Goal: Task Accomplishment & Management: Manage account settings

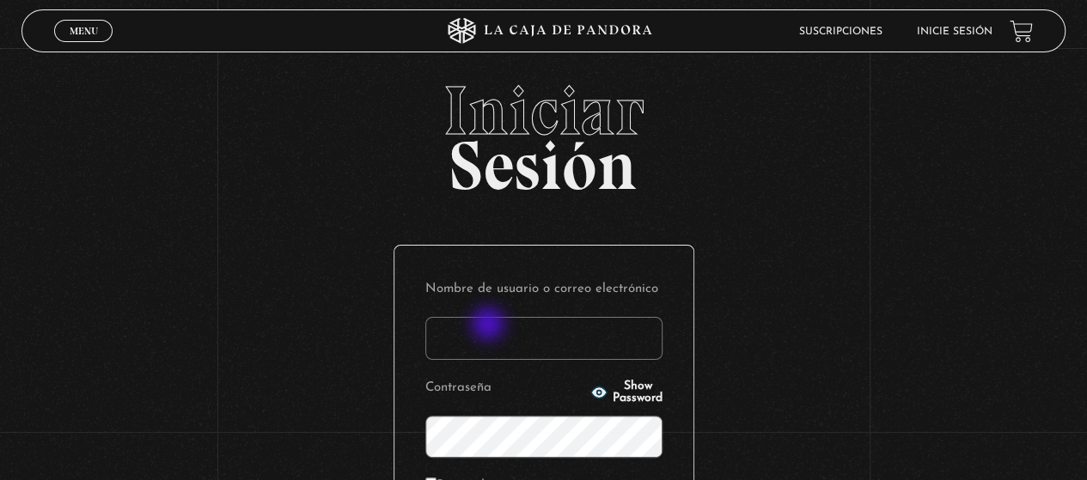
click at [490, 326] on input "Nombre de usuario o correo electrónico" at bounding box center [543, 338] width 237 height 43
click at [451, 338] on input "glennen31" at bounding box center [543, 338] width 237 height 43
type input "Glennen31"
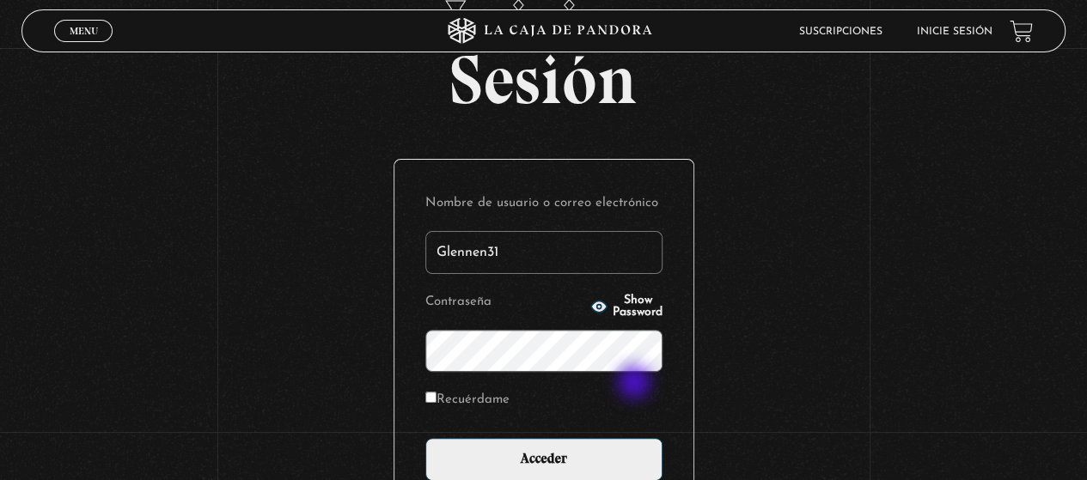
scroll to position [172, 0]
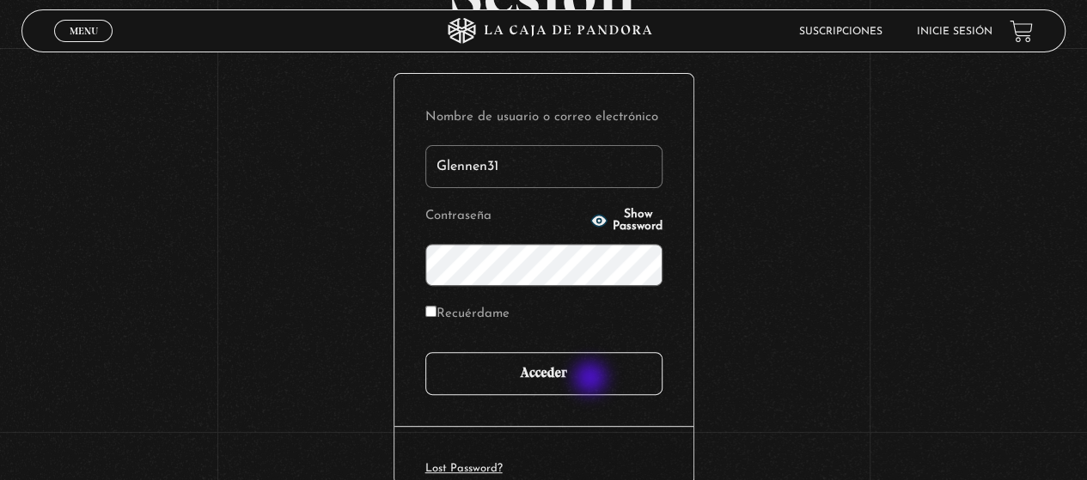
click at [592, 379] on input "Acceder" at bounding box center [543, 373] width 237 height 43
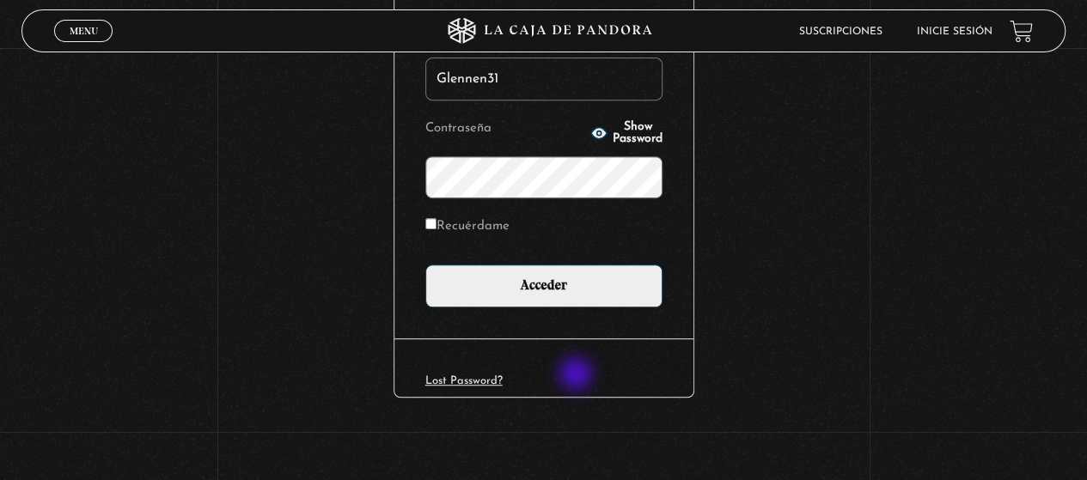
scroll to position [253, 0]
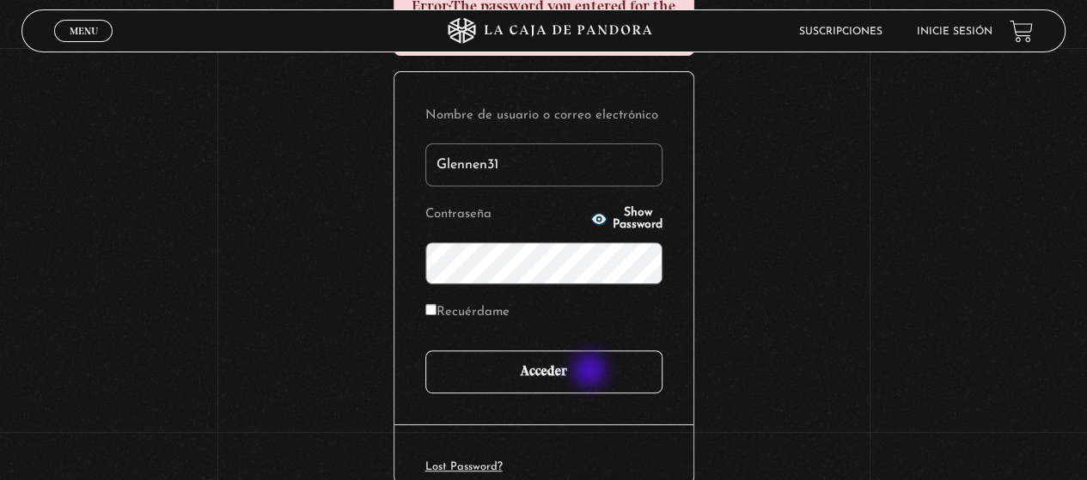
click at [591, 372] on input "Acceder" at bounding box center [543, 372] width 237 height 43
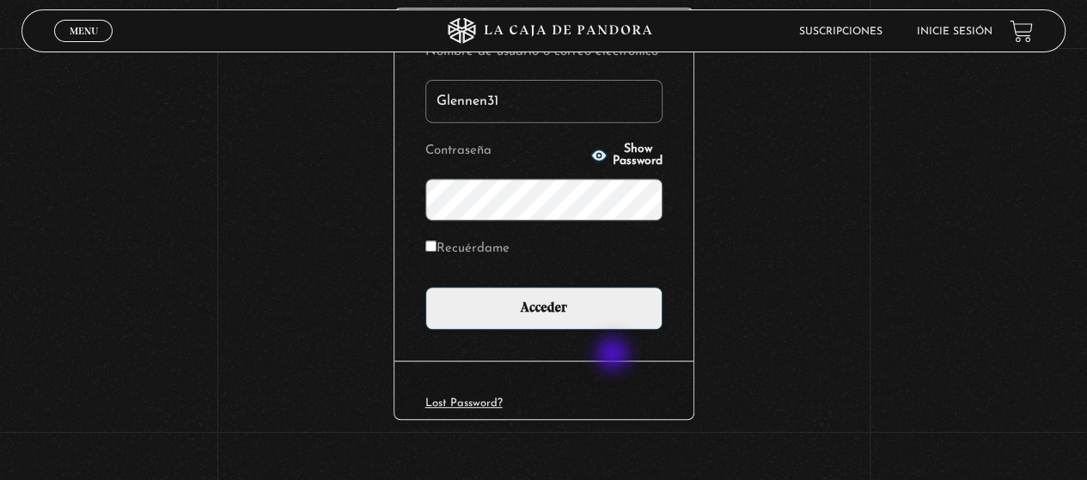
scroll to position [339, 0]
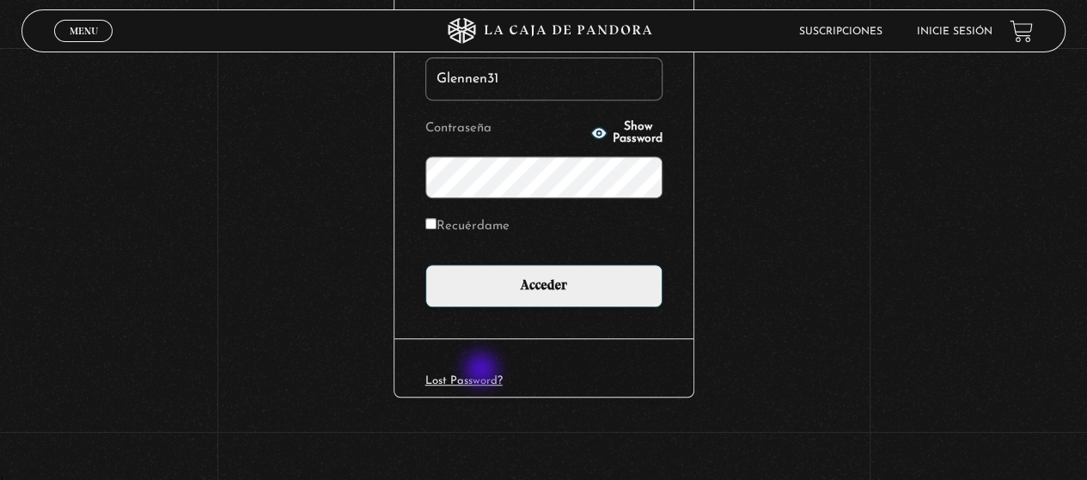
click at [483, 371] on div "Lost Password?" at bounding box center [543, 368] width 299 height 58
click at [482, 381] on link "Lost Password?" at bounding box center [463, 380] width 77 height 11
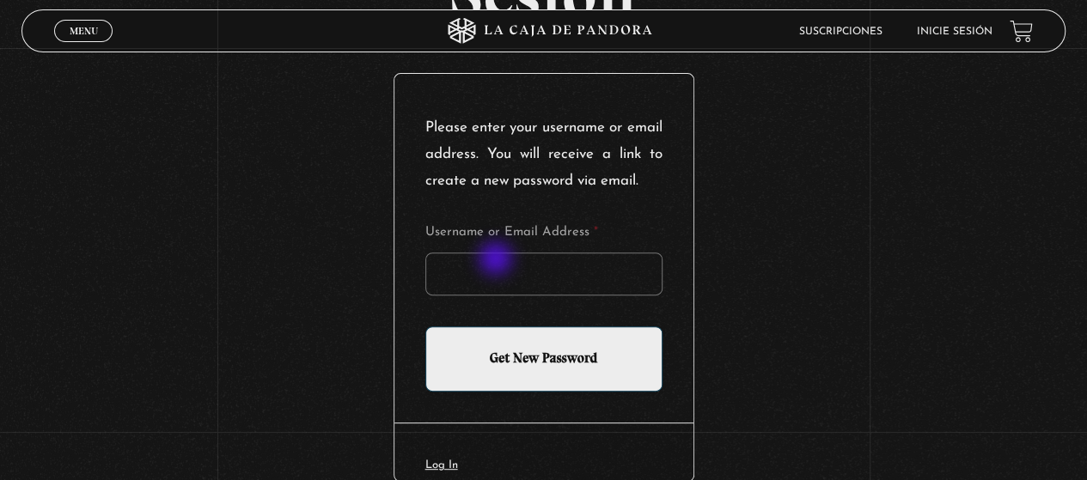
scroll to position [258, 0]
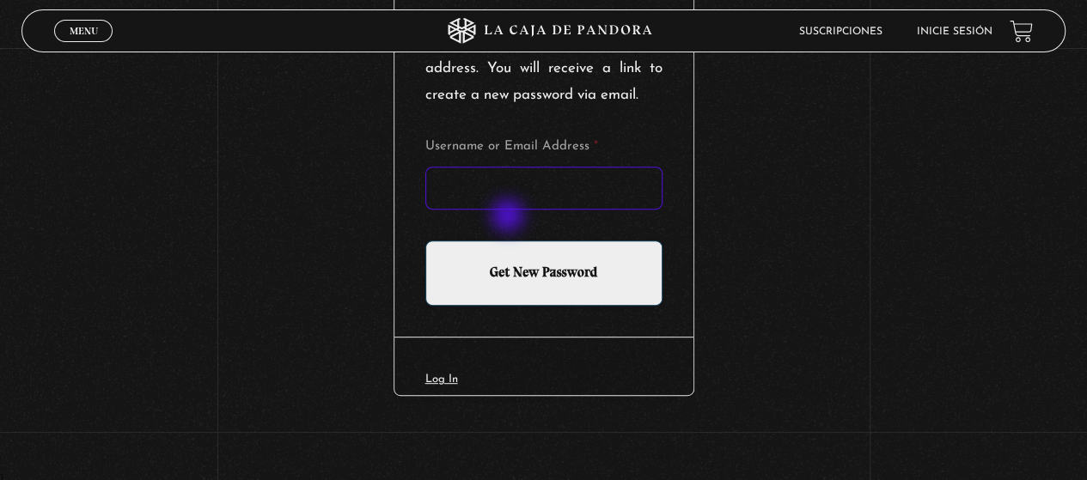
click at [510, 210] on input "Username or Email Address *" at bounding box center [543, 188] width 237 height 43
type input "G"
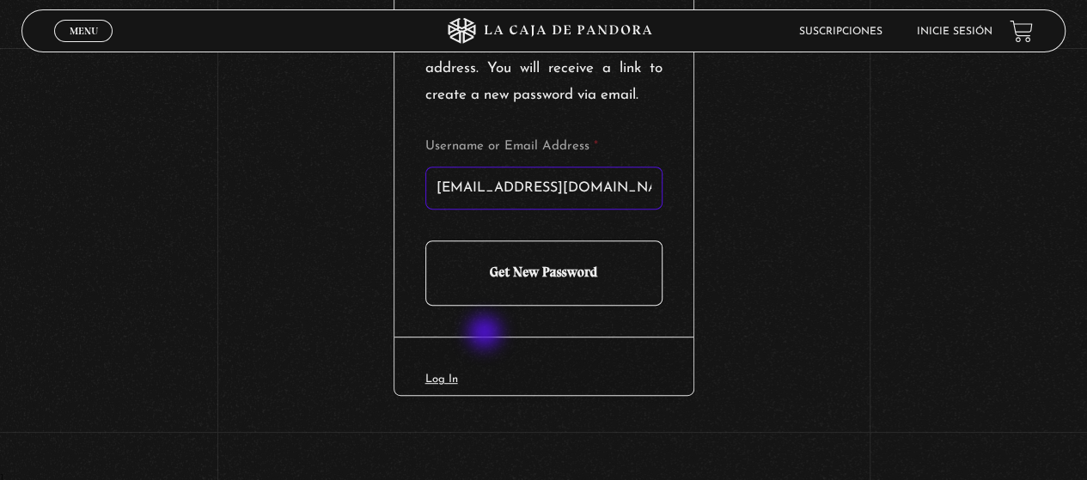
type input "glendasalazars31@gmail.com"
click at [503, 302] on input "Get New Password" at bounding box center [543, 273] width 237 height 65
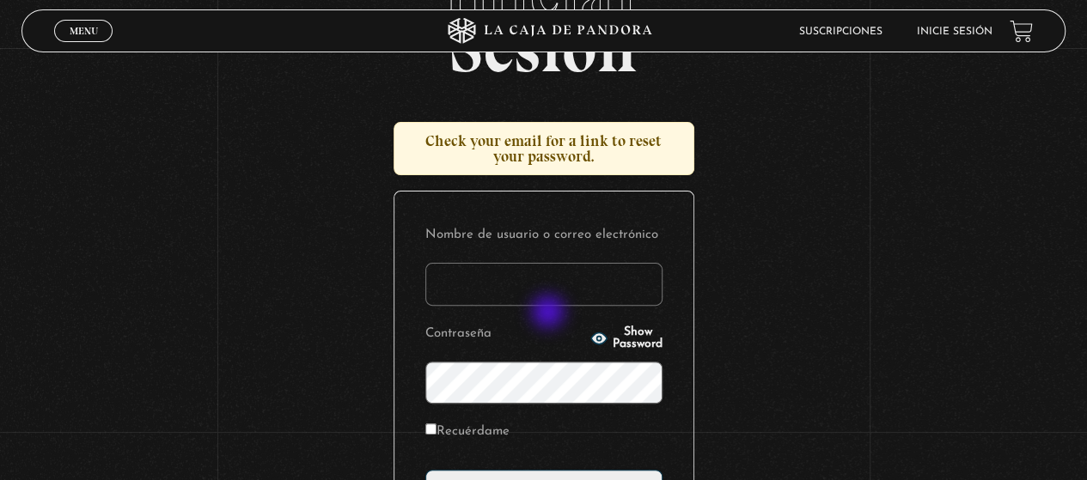
scroll to position [172, 0]
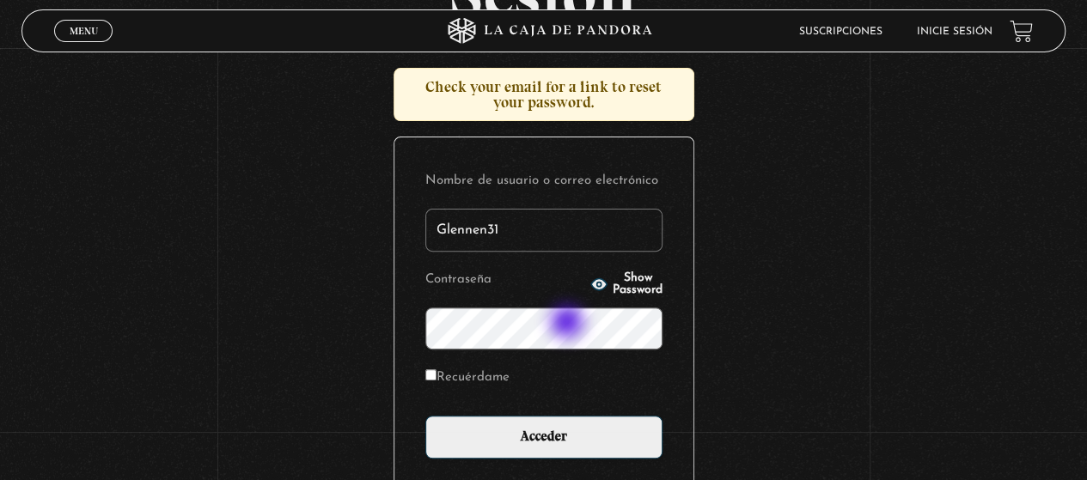
type input "Glennen31"
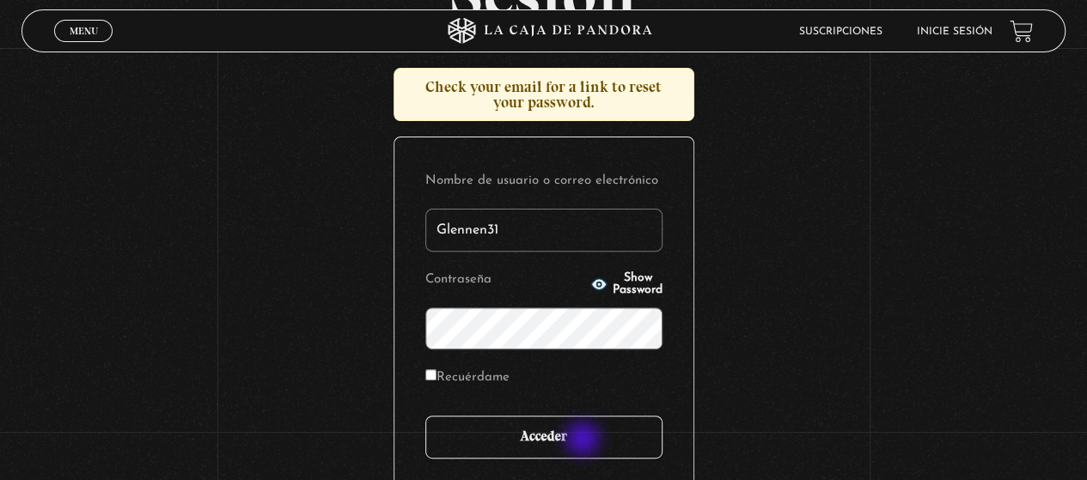
click at [584, 441] on input "Acceder" at bounding box center [543, 437] width 237 height 43
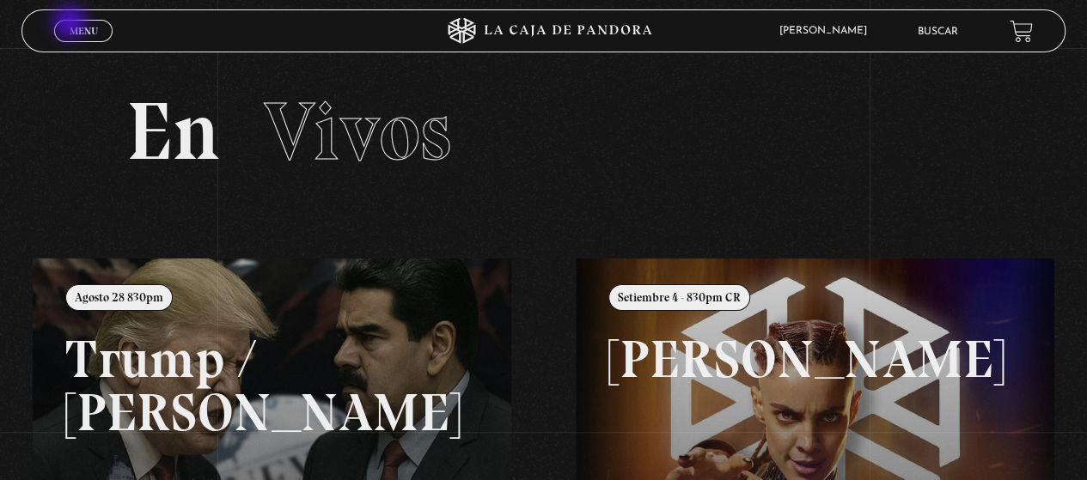
click at [71, 26] on span "Menu" at bounding box center [84, 31] width 28 height 10
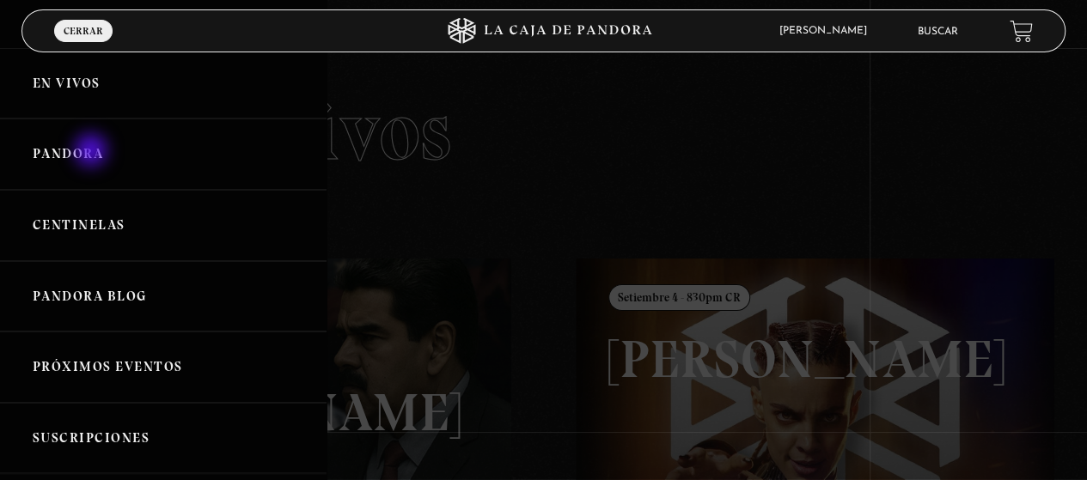
click at [93, 152] on link "Pandora" at bounding box center [163, 154] width 327 height 71
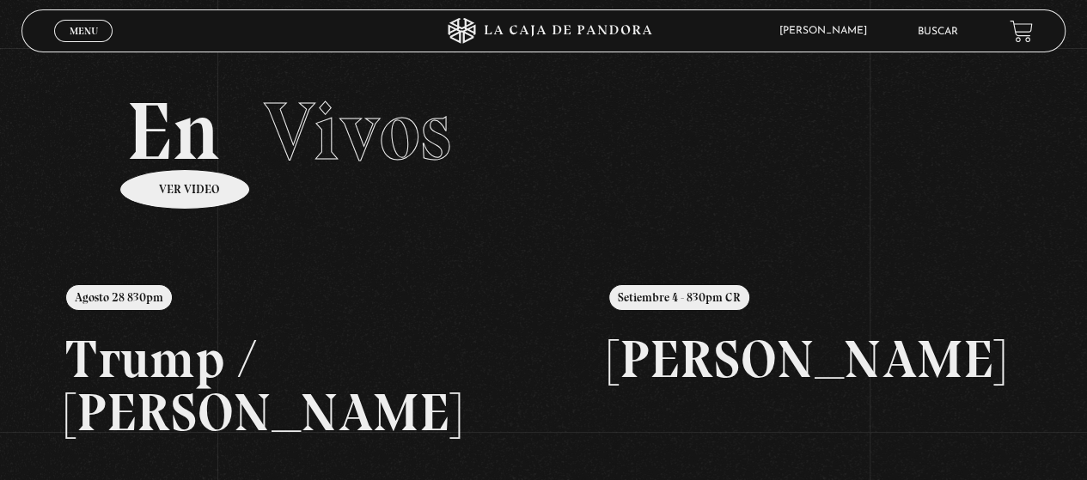
scroll to position [404, 0]
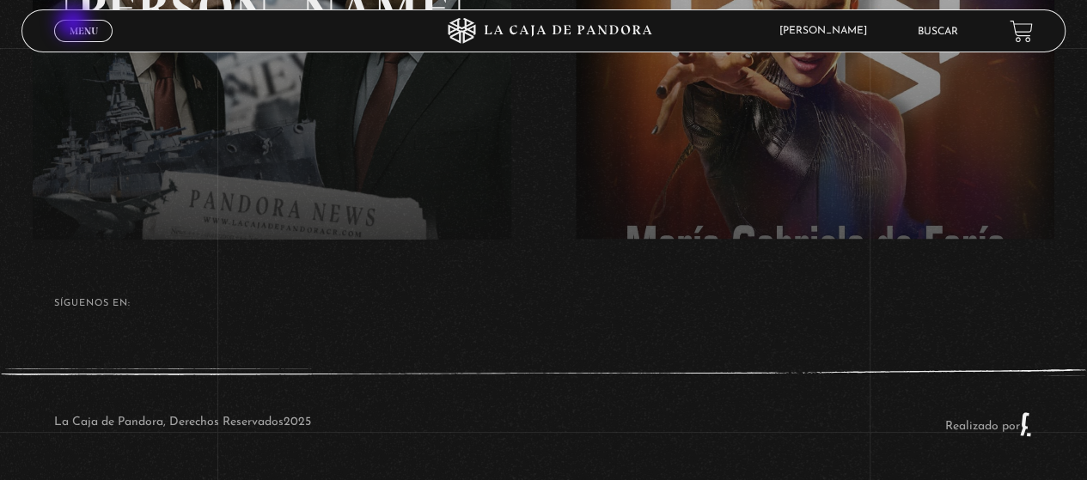
click at [75, 26] on span "Menu" at bounding box center [84, 31] width 28 height 10
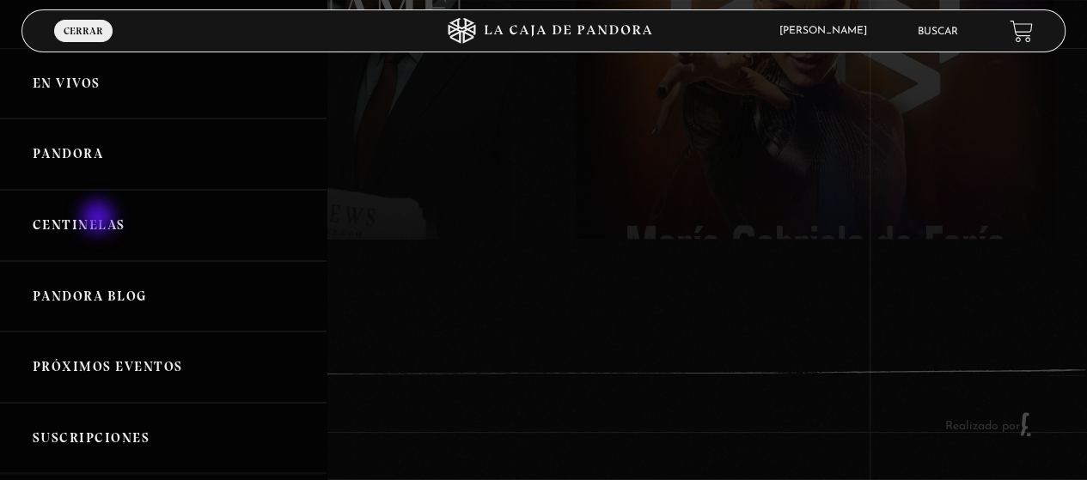
click at [100, 219] on link "Centinelas" at bounding box center [163, 225] width 327 height 71
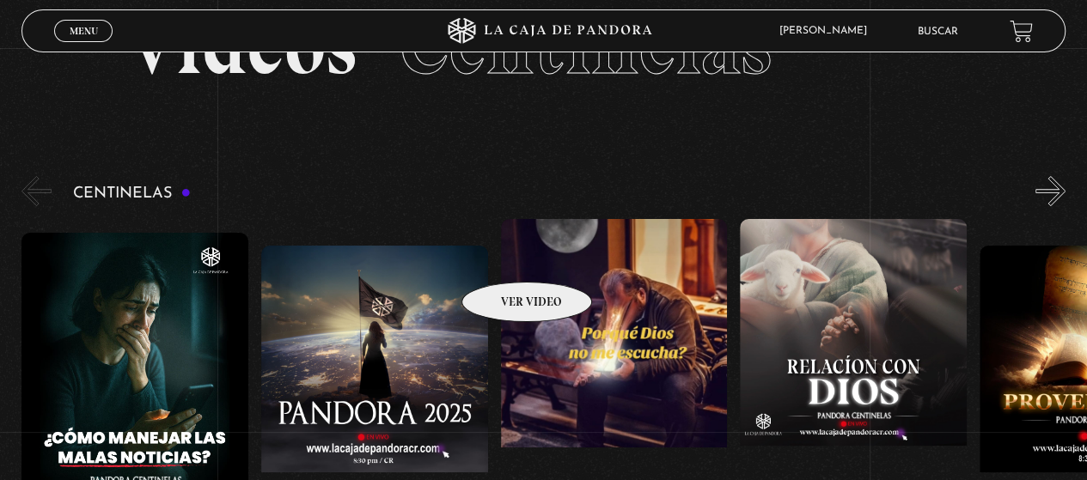
scroll to position [172, 0]
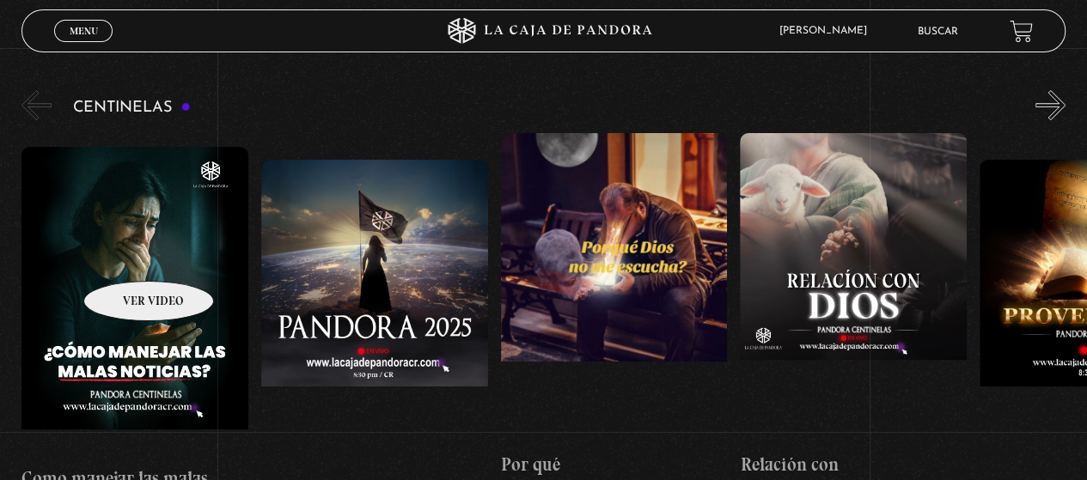
click at [125, 253] on figure at bounding box center [134, 301] width 227 height 309
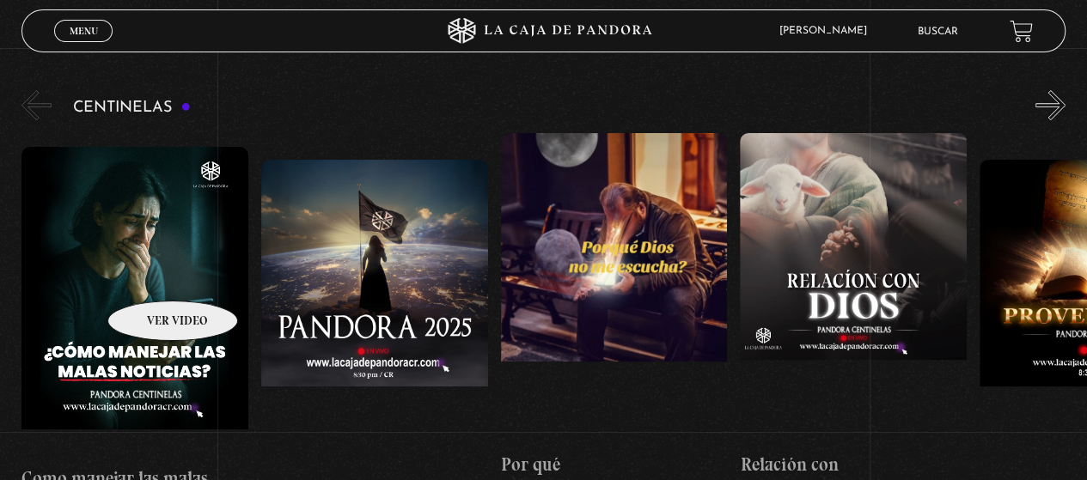
click at [150, 272] on figure at bounding box center [134, 301] width 227 height 309
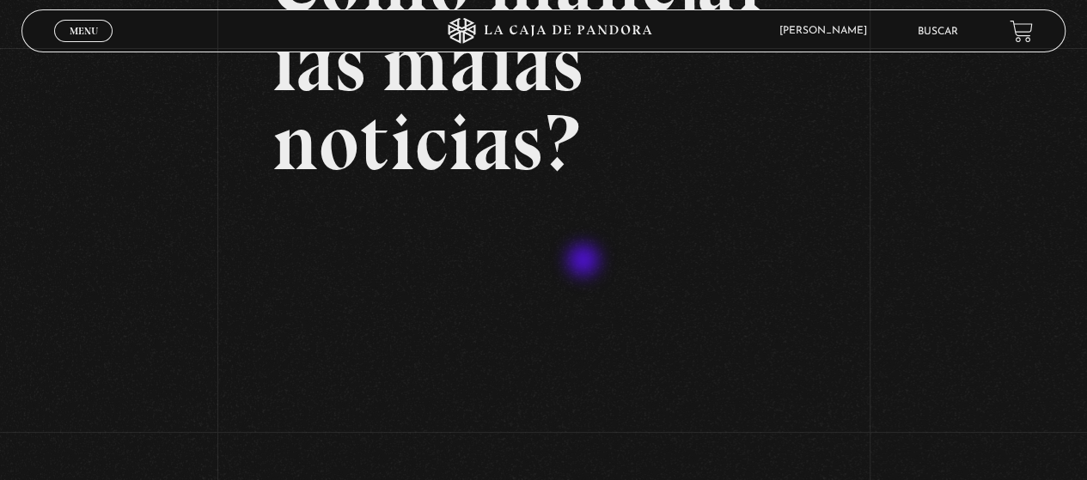
scroll to position [344, 0]
